Goal: Find specific page/section: Find specific page/section

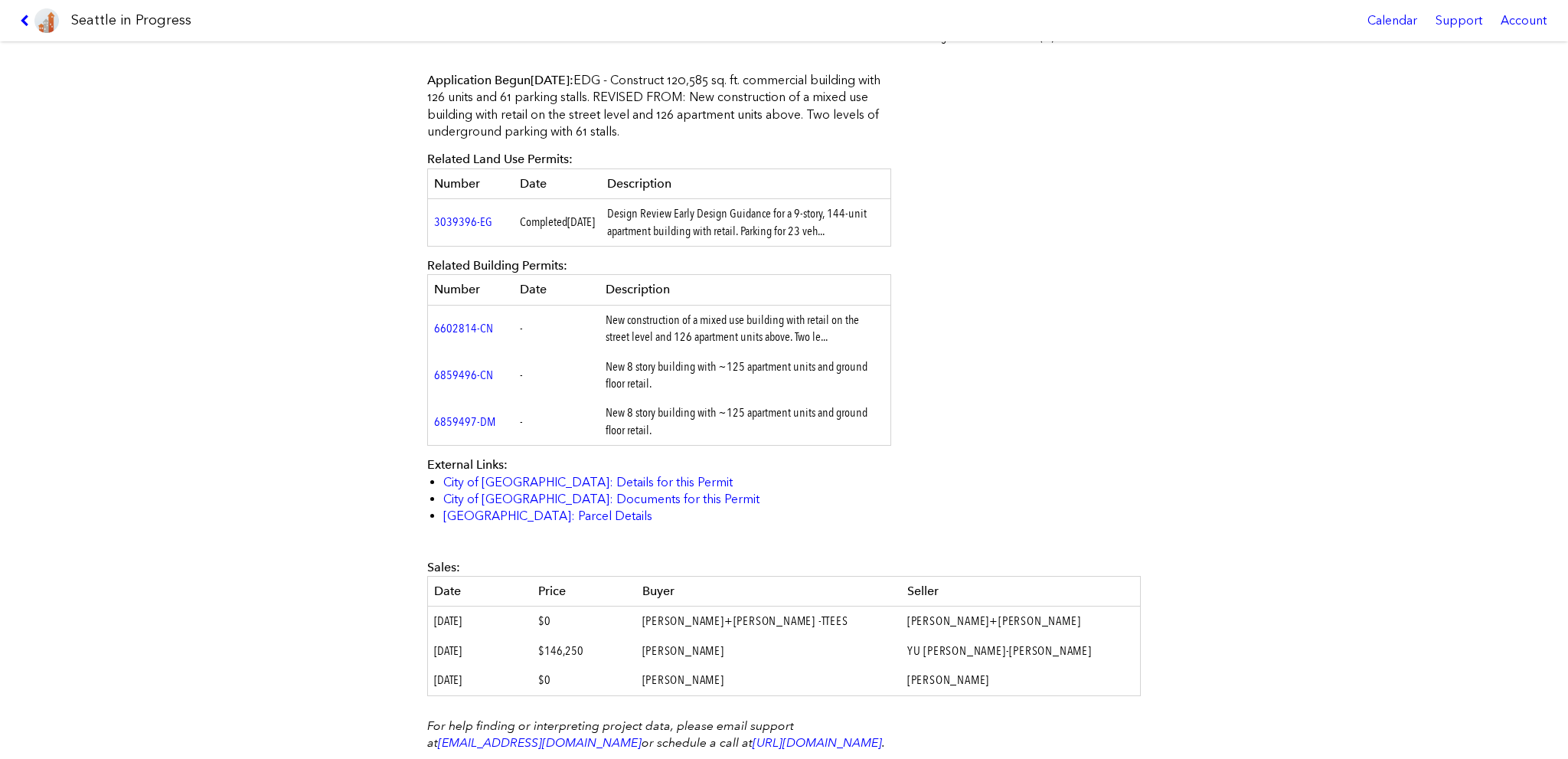
scroll to position [417, 0]
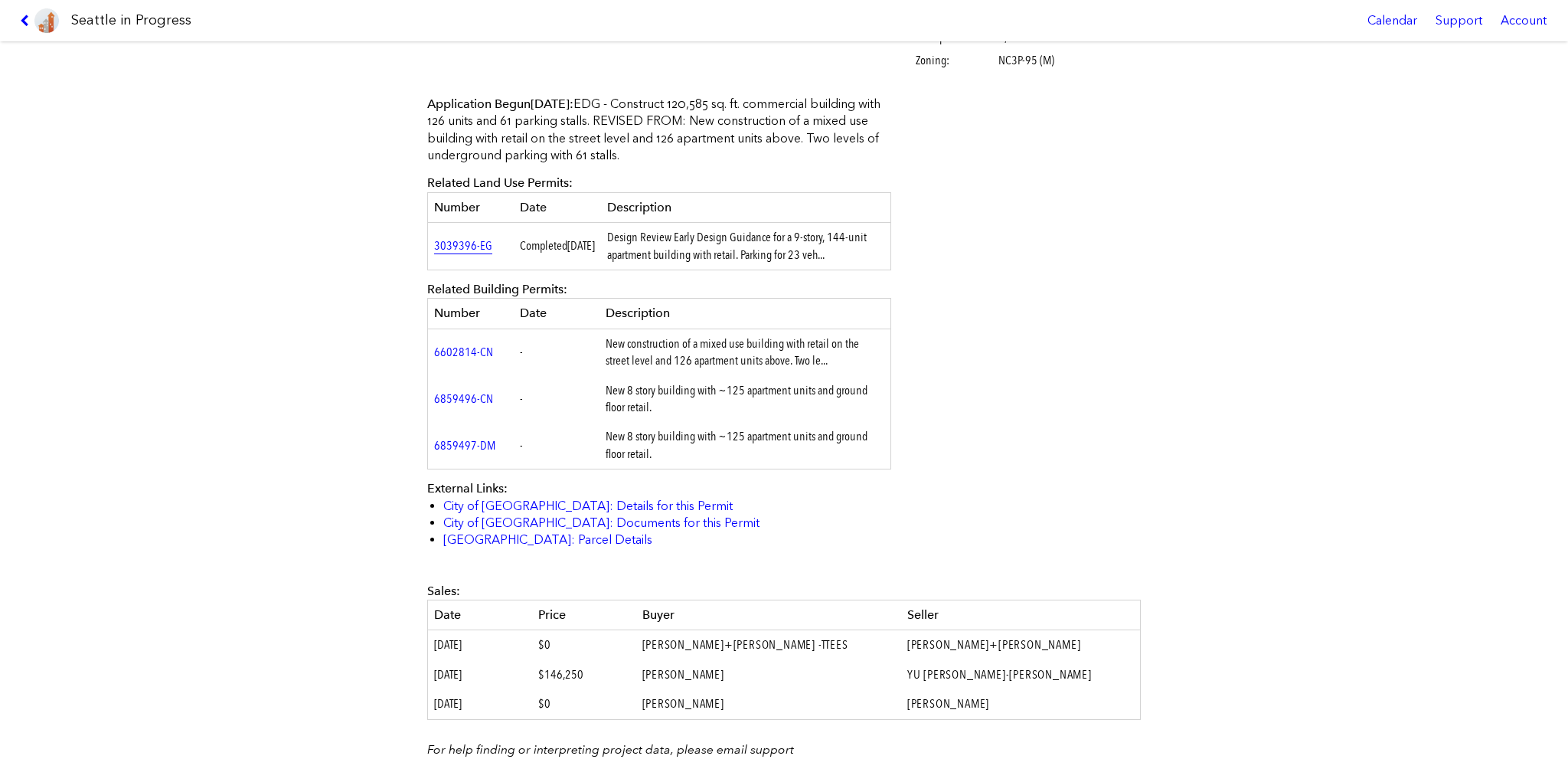
click at [448, 248] on link "3039396-EG" at bounding box center [463, 246] width 58 height 14
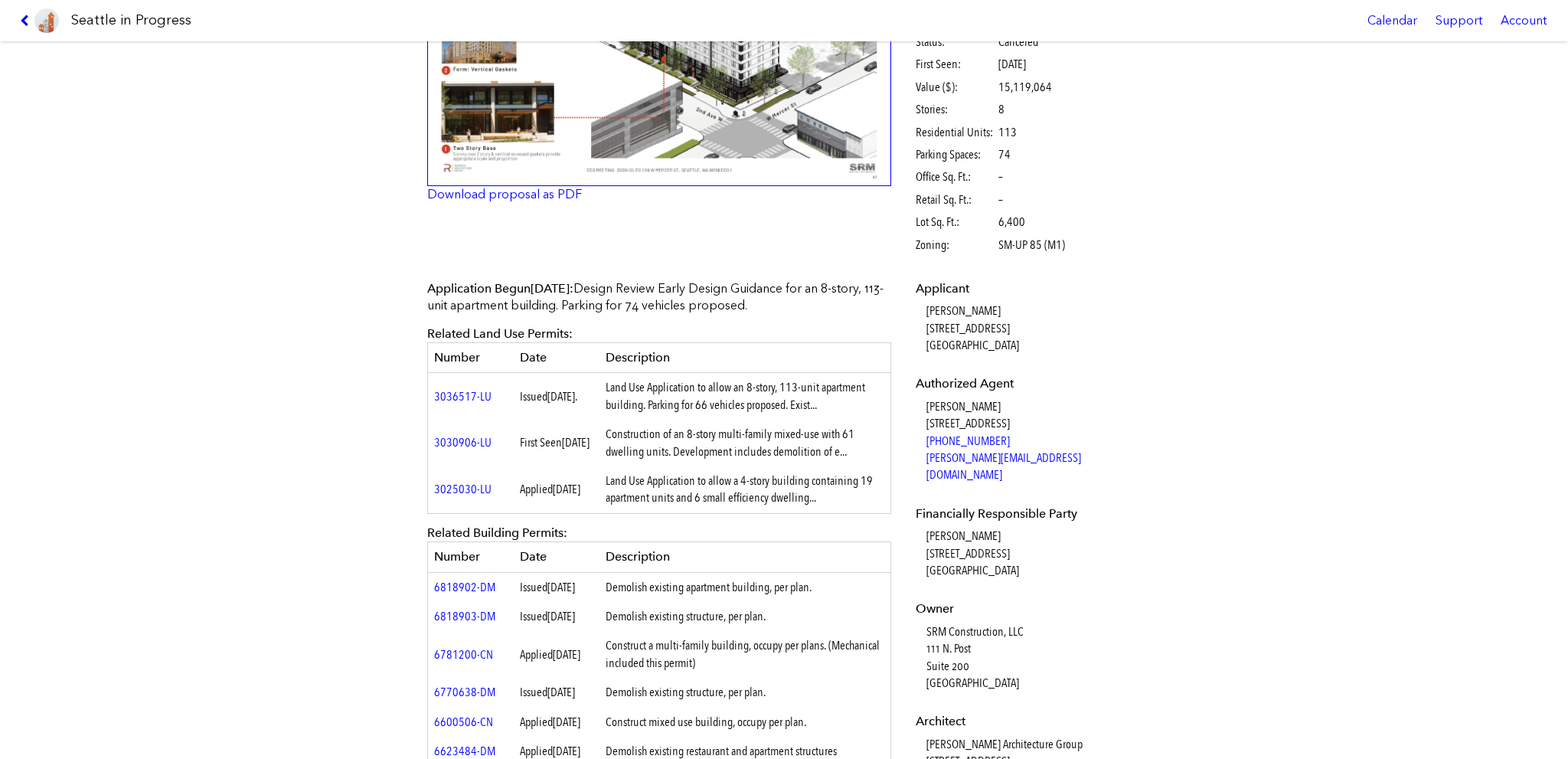
scroll to position [154, 0]
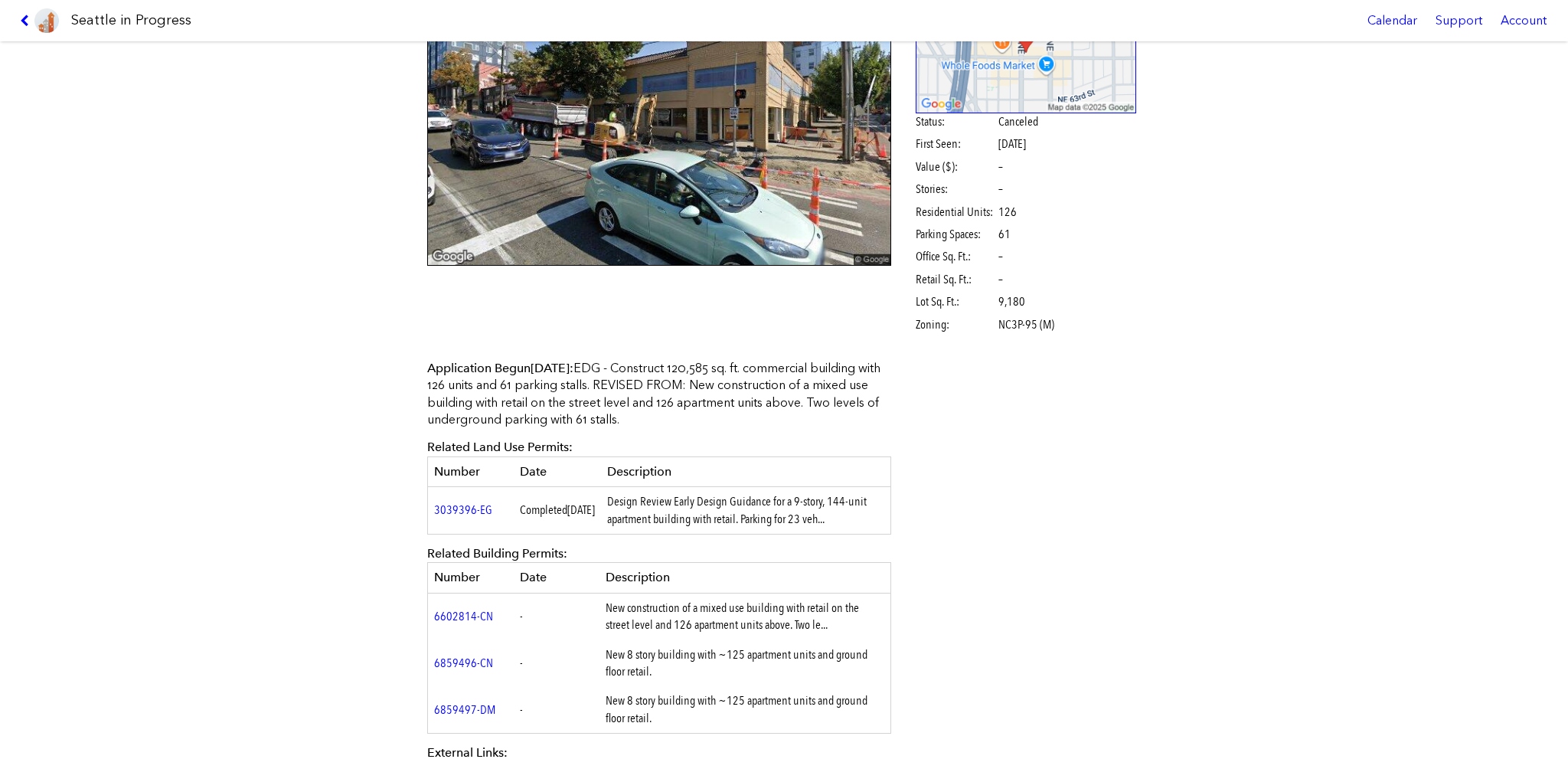
scroll to position [383, 0]
